Goal: Navigation & Orientation: Understand site structure

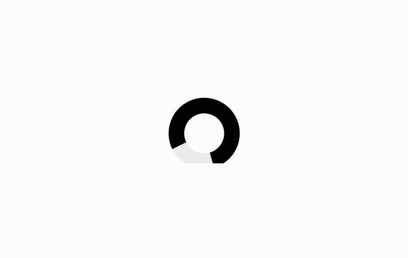
scroll to position [99, 0]
